Goal: Information Seeking & Learning: Learn about a topic

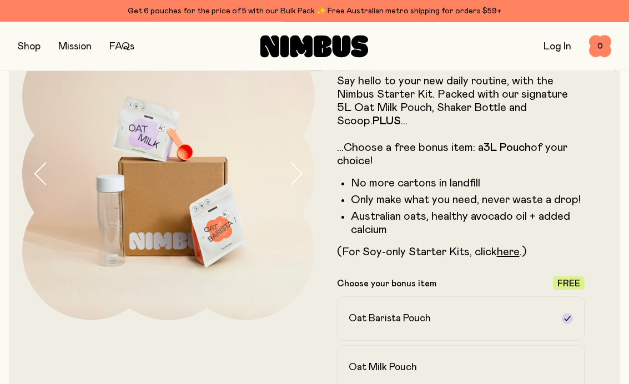
scroll to position [79, 0]
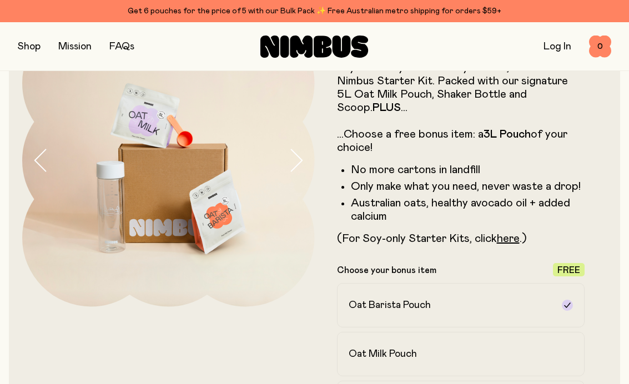
click at [512, 240] on link "here" at bounding box center [508, 238] width 23 height 11
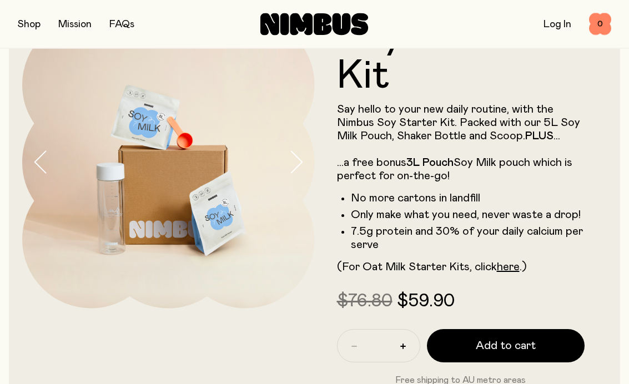
scroll to position [55, 0]
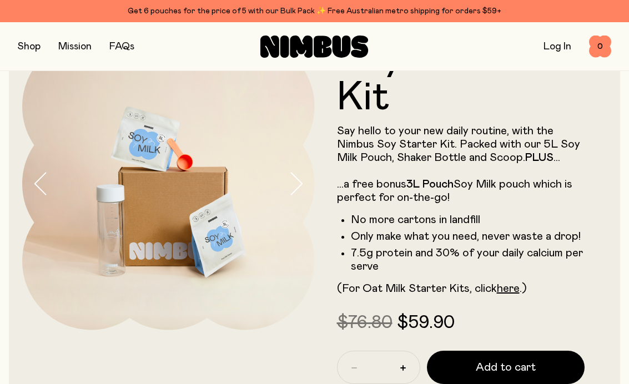
click at [572, 260] on p "(For Oat Milk Starter Kits, click here .)" at bounding box center [461, 288] width 248 height 13
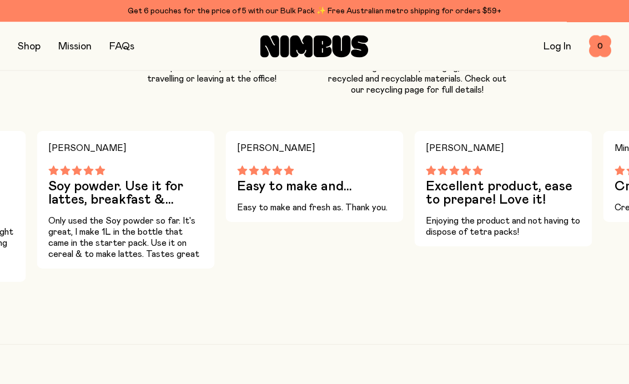
scroll to position [1019, 0]
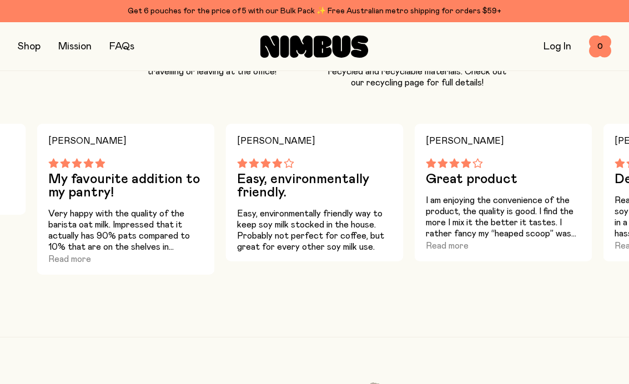
click at [453, 250] on button "Read more" at bounding box center [447, 245] width 43 height 13
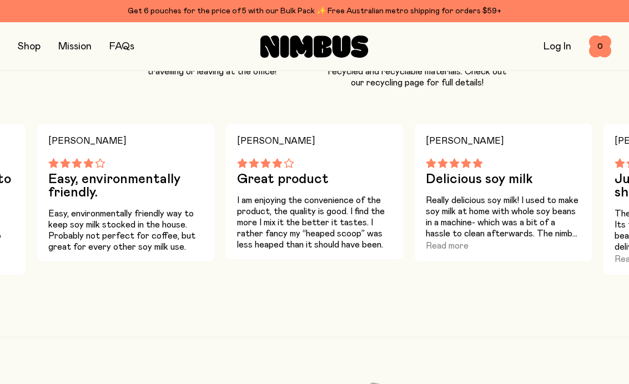
click at [448, 247] on button "Read more" at bounding box center [447, 245] width 43 height 13
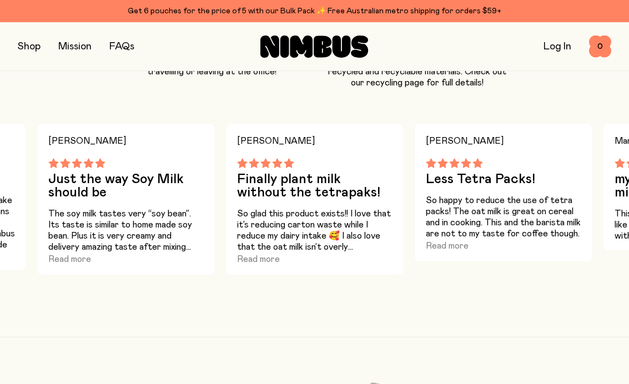
click at [455, 248] on button "Read more" at bounding box center [447, 245] width 43 height 13
click at [493, 209] on p "So happy to reduce the use of tetra packs! The oat milk is great on cereal and …" at bounding box center [503, 217] width 155 height 44
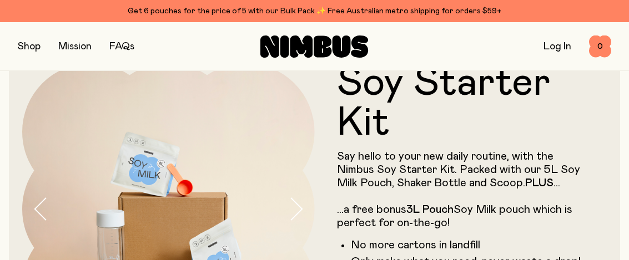
scroll to position [26, 0]
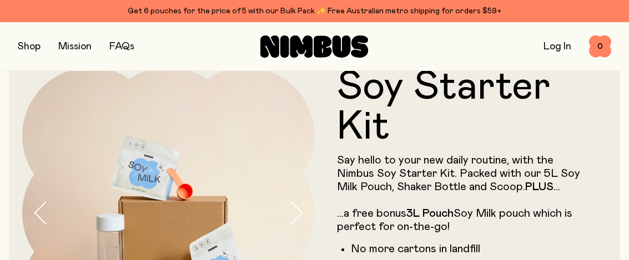
click at [31, 40] on button "button" at bounding box center [29, 47] width 23 height 16
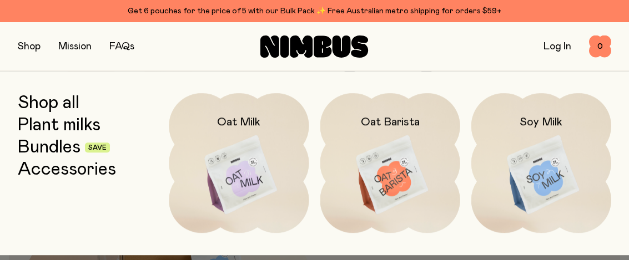
click at [417, 178] on img at bounding box center [390, 175] width 140 height 164
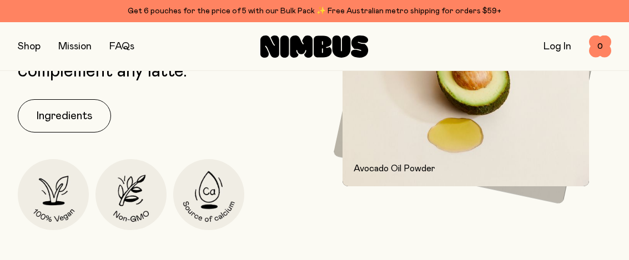
scroll to position [512, 0]
click at [61, 114] on button "Ingredients" at bounding box center [64, 116] width 93 height 33
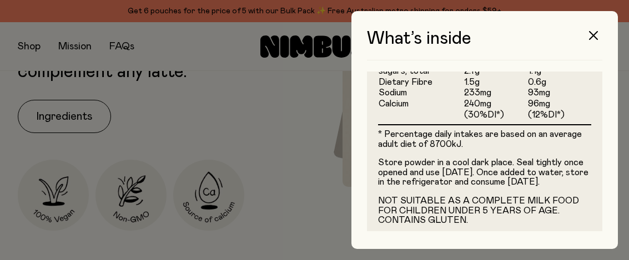
scroll to position [492, 0]
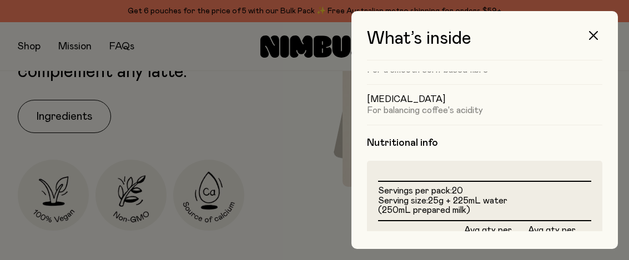
click at [603, 29] on button "button" at bounding box center [593, 35] width 27 height 27
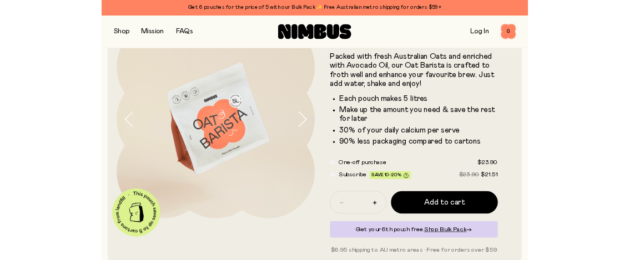
scroll to position [0, 0]
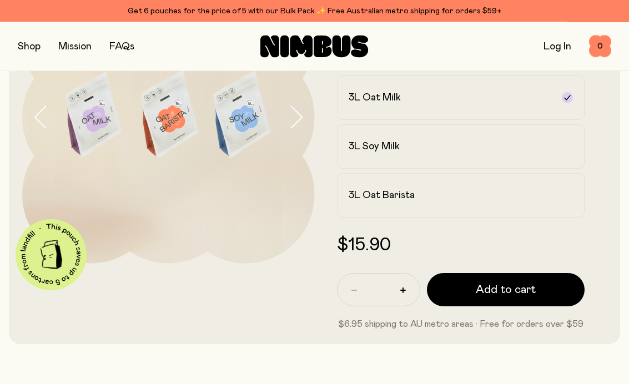
scroll to position [122, 0]
click at [451, 153] on div "3L Soy Milk" at bounding box center [451, 146] width 205 height 13
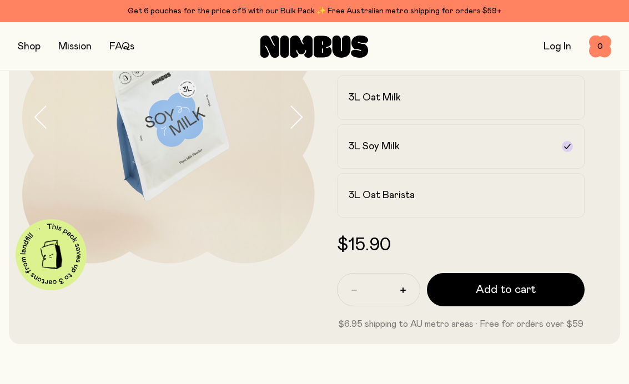
click at [489, 189] on div "3L Oat Barista" at bounding box center [451, 195] width 205 height 13
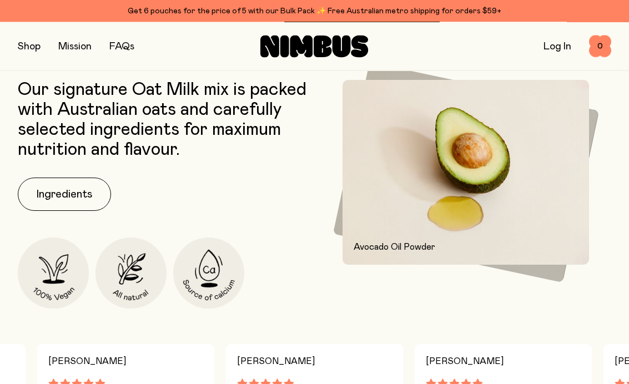
scroll to position [453, 0]
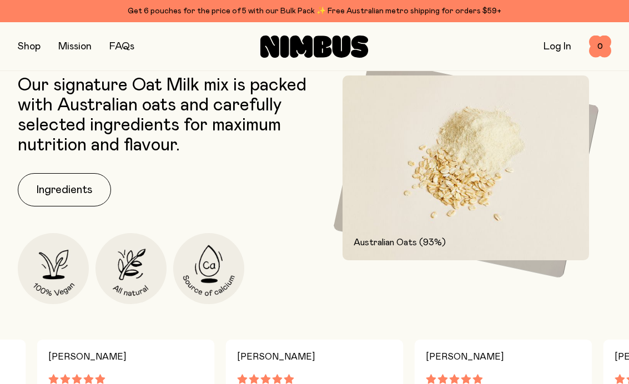
click at [52, 187] on button "Ingredients" at bounding box center [64, 189] width 93 height 33
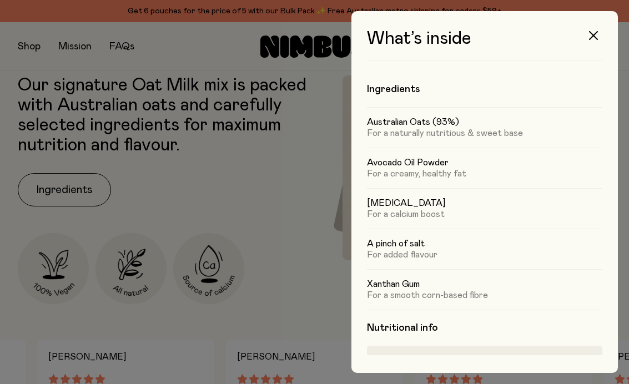
scroll to position [0, 0]
click at [602, 32] on button "button" at bounding box center [593, 35] width 27 height 27
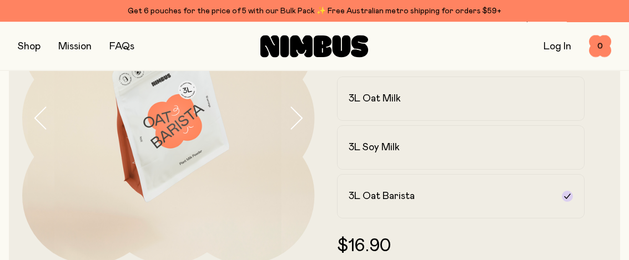
scroll to position [121, 0]
click at [484, 105] on label "3L Oat Milk" at bounding box center [461, 99] width 248 height 44
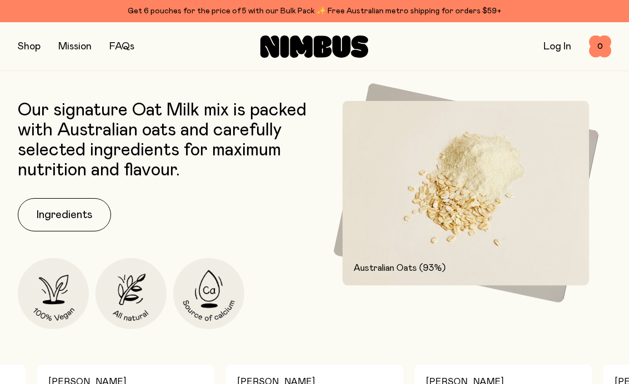
scroll to position [431, 0]
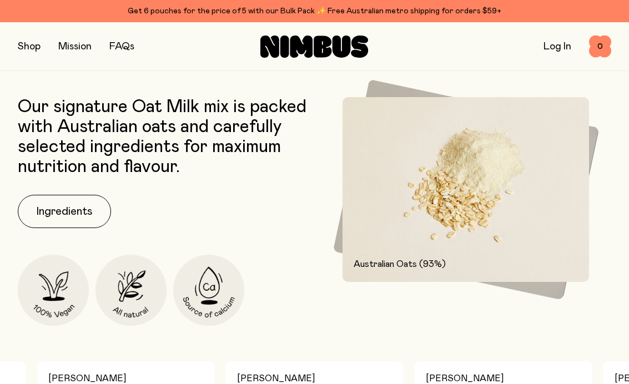
click at [59, 212] on button "Ingredients" at bounding box center [64, 211] width 93 height 33
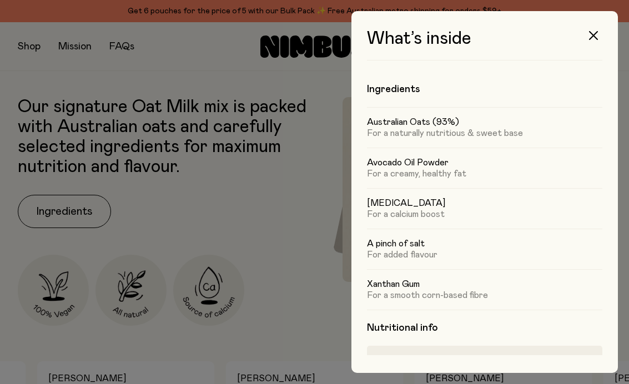
scroll to position [0, 0]
click at [297, 277] on div at bounding box center [314, 192] width 629 height 384
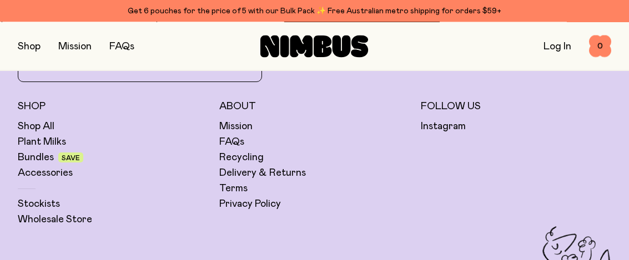
scroll to position [1050, 0]
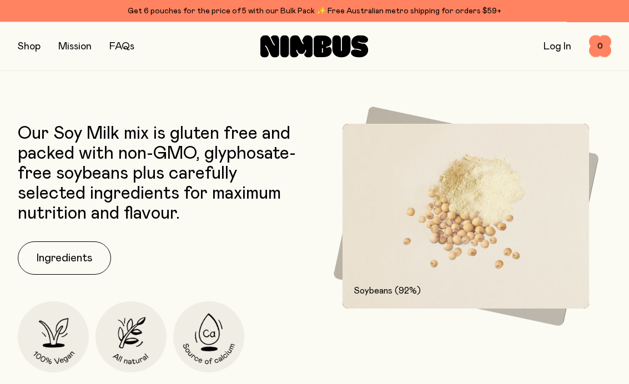
scroll to position [484, 0]
click at [65, 251] on button "Ingredients" at bounding box center [64, 257] width 93 height 33
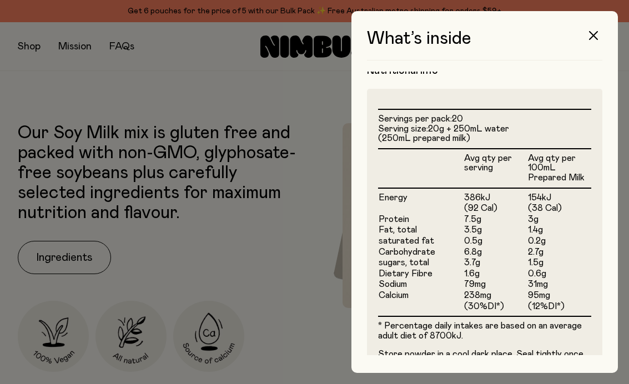
scroll to position [258, 0]
click at [597, 33] on icon "button" at bounding box center [593, 35] width 9 height 9
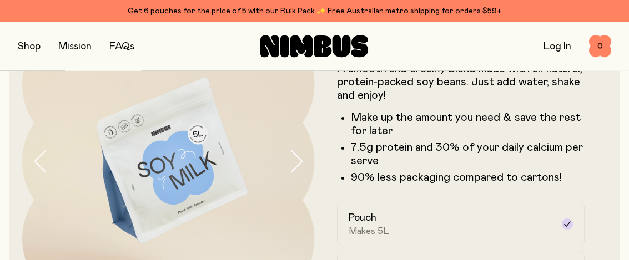
scroll to position [76, 0]
